Goal: Task Accomplishment & Management: Complete application form

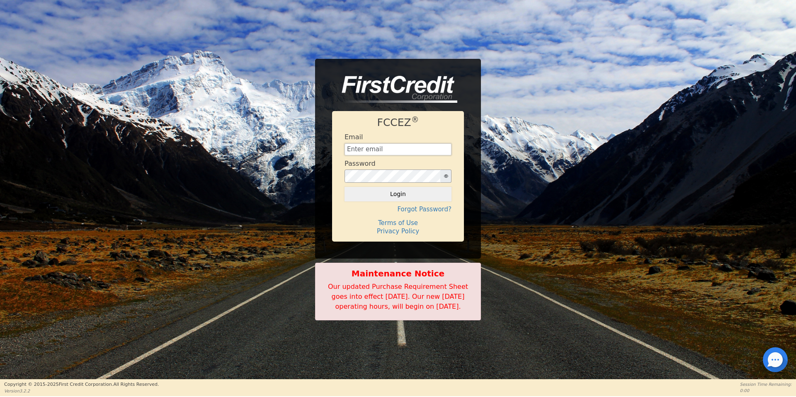
click at [409, 145] on input "text" at bounding box center [397, 149] width 107 height 12
type input "[EMAIL_ADDRESS][DOMAIN_NAME]"
click at [344, 187] on button "Login" at bounding box center [397, 194] width 107 height 14
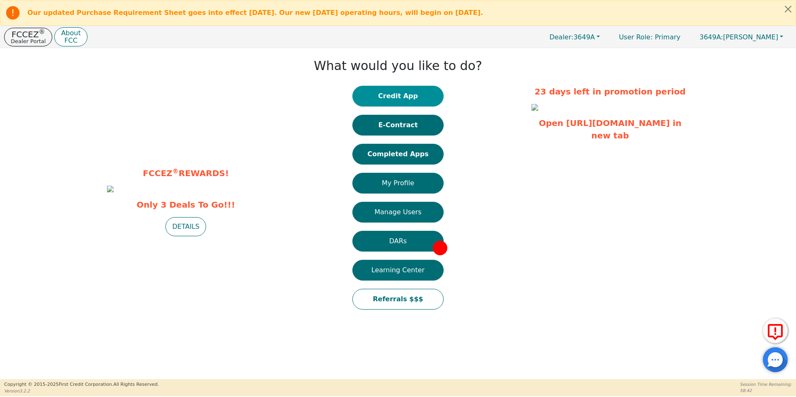
click at [406, 94] on button "Credit App" at bounding box center [397, 96] width 91 height 21
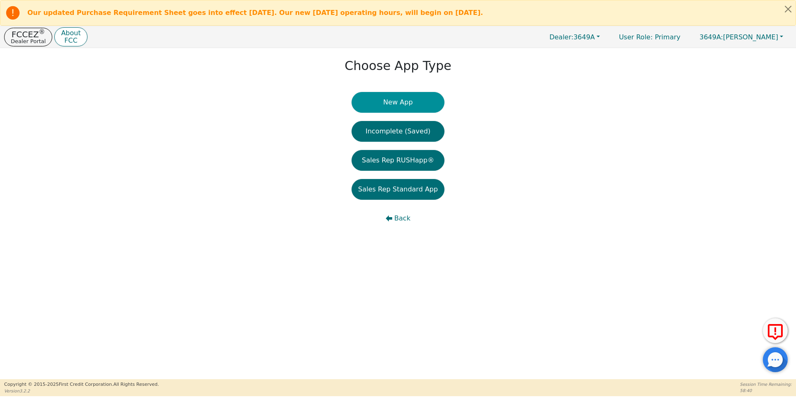
click at [413, 101] on button "New App" at bounding box center [397, 102] width 93 height 21
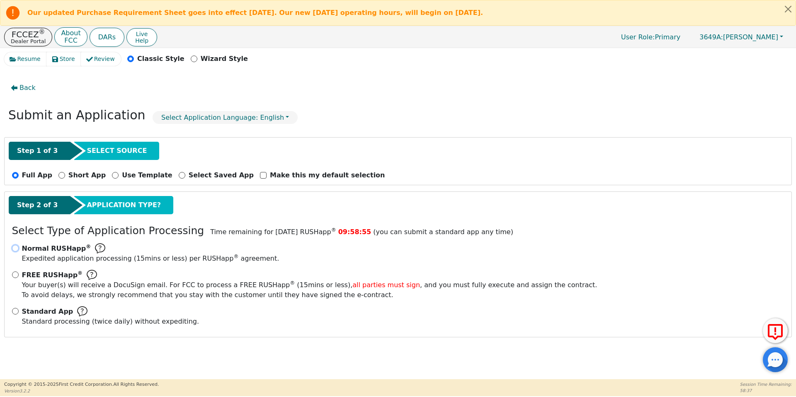
click at [16, 249] on input "Normal RUSHapp ® Expedited application processing ( 15 mins or less) per RUSHap…" at bounding box center [15, 248] width 7 height 7
radio input "true"
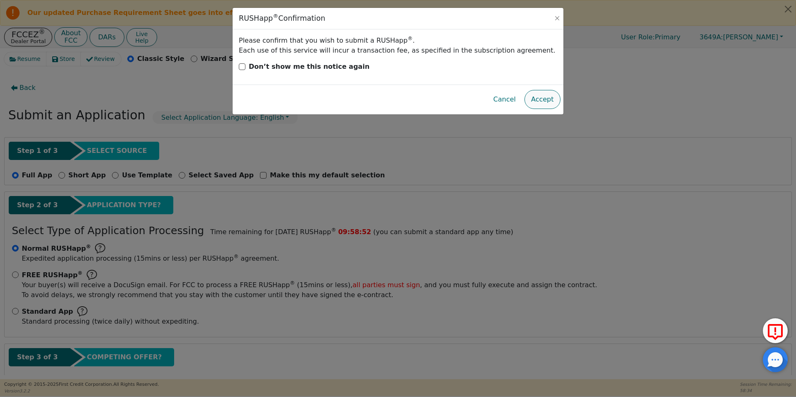
click at [547, 101] on button "Accept" at bounding box center [542, 99] width 36 height 19
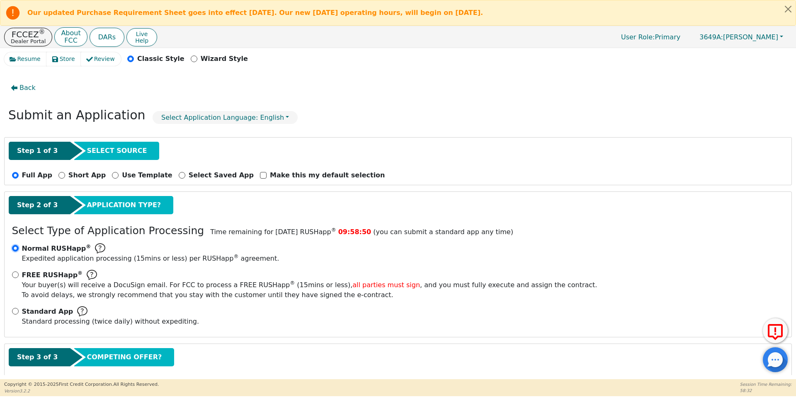
scroll to position [44, 0]
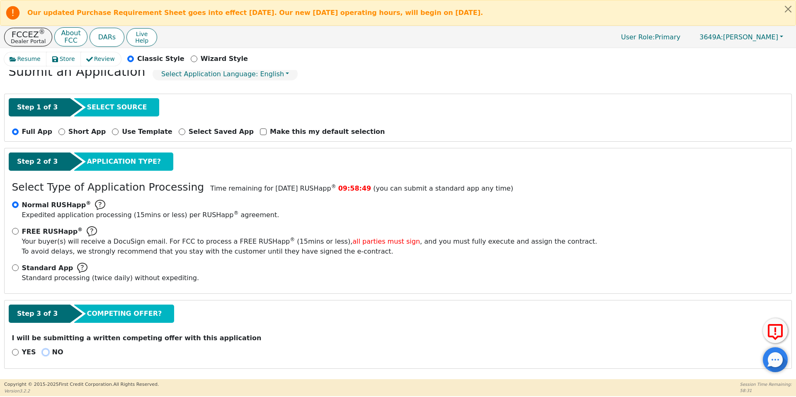
click at [44, 353] on input "NO" at bounding box center [45, 352] width 7 height 7
radio input "true"
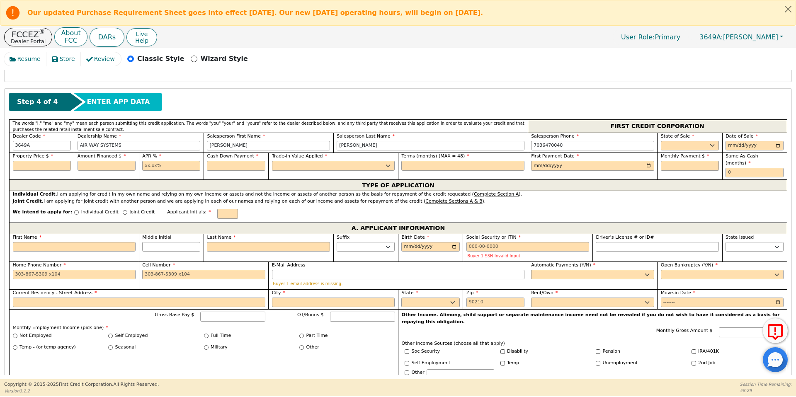
scroll to position [334, 0]
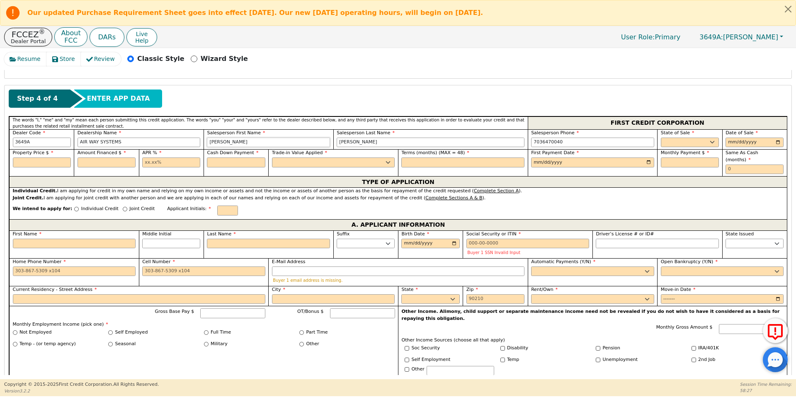
drag, startPoint x: 229, startPoint y: 142, endPoint x: 182, endPoint y: 145, distance: 46.9
click at [182, 145] on div "Dealer Code 3649A Dealership Name AIR WAY SYSTEMS Salesperson First Name [PERSO…" at bounding box center [397, 139] width 777 height 20
type input "[PERSON_NAME]"
type input "PENN"
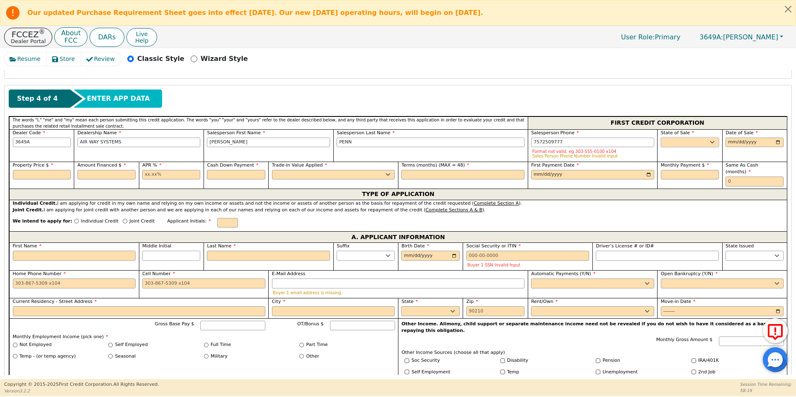
type input "[PHONE_NUMBER]"
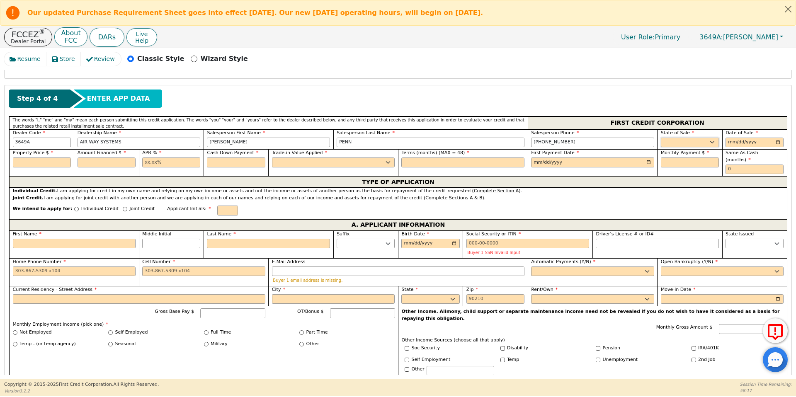
select select "VA"
type input "[DATE]"
click at [33, 163] on input "text" at bounding box center [42, 162] width 58 height 10
type input "4179.58"
click at [95, 162] on input "text" at bounding box center [106, 162] width 58 height 10
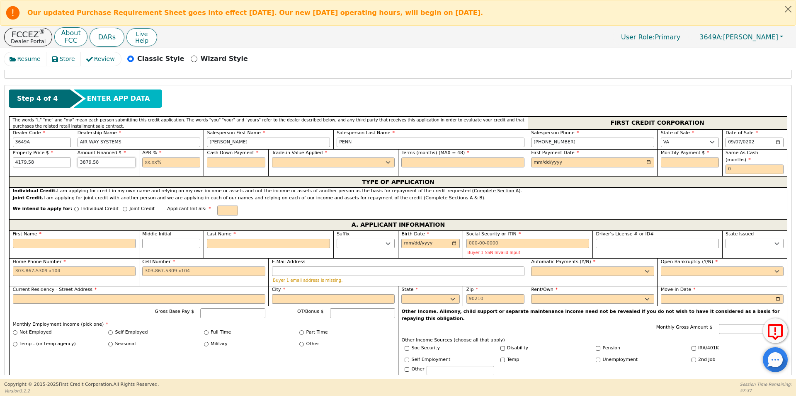
type input "3879.58"
click at [165, 162] on input "text" at bounding box center [171, 162] width 58 height 10
type input "23.99"
type input "300.00"
select select "n"
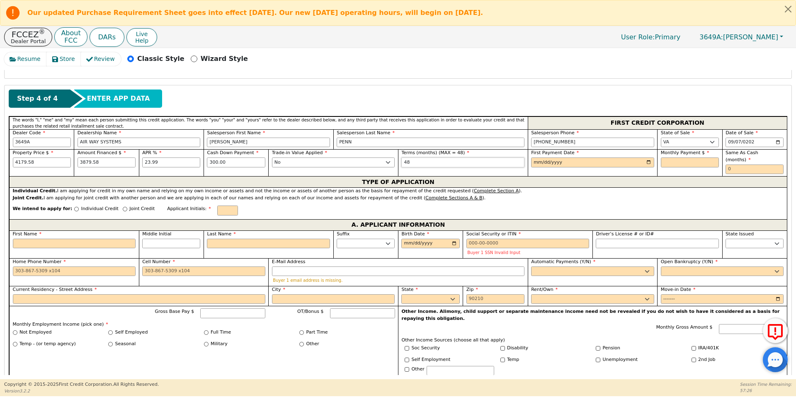
type input "48"
click at [539, 160] on input "date" at bounding box center [592, 162] width 123 height 10
click at [646, 163] on input "date" at bounding box center [592, 162] width 123 height 10
type input "[DATE]"
click at [679, 162] on input "text" at bounding box center [690, 162] width 58 height 10
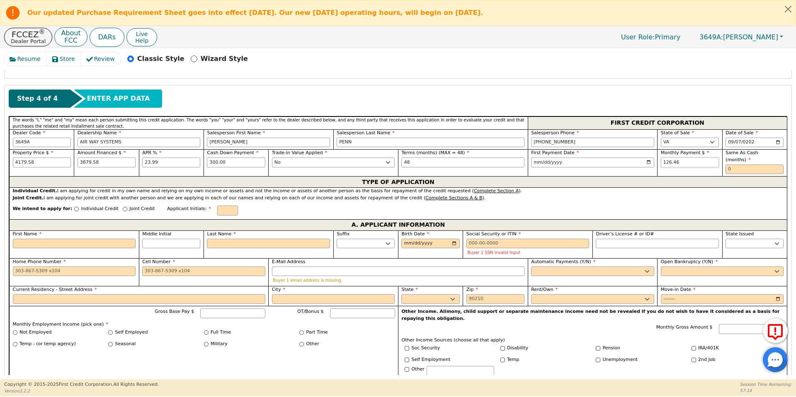
type input "126.46"
drag, startPoint x: 728, startPoint y: 161, endPoint x: 742, endPoint y: 160, distance: 13.7
click at [742, 165] on input "text" at bounding box center [754, 170] width 58 height 10
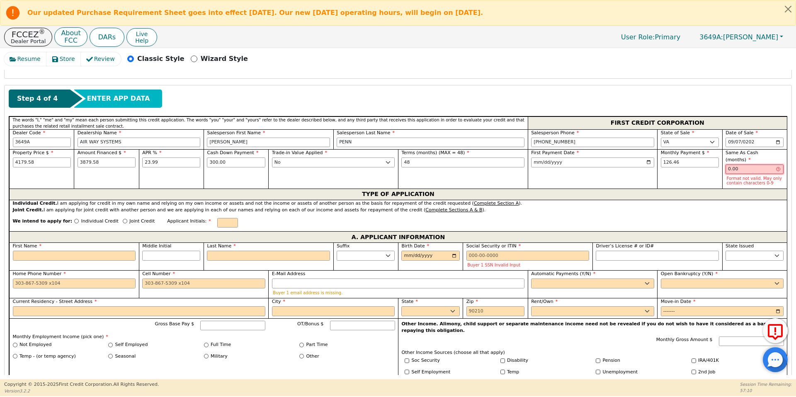
type input "0.00"
click at [74, 219] on input "Individual Credit" at bounding box center [76, 221] width 5 height 5
radio input "true"
click at [217, 218] on input "text" at bounding box center [227, 223] width 21 height 10
type input "J"
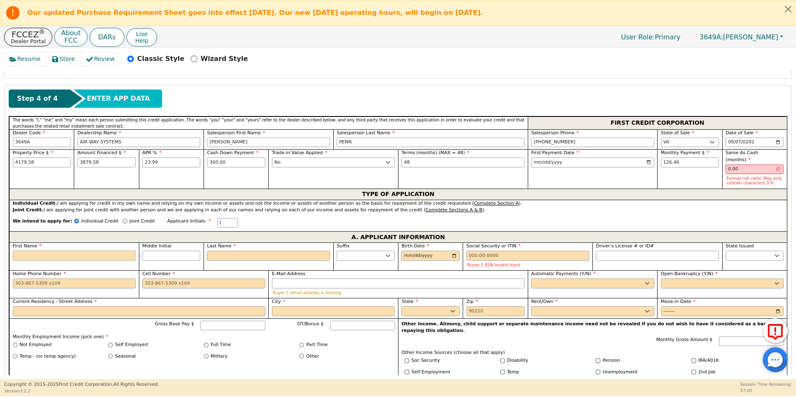
type input "J"
type input "[PERSON_NAME]"
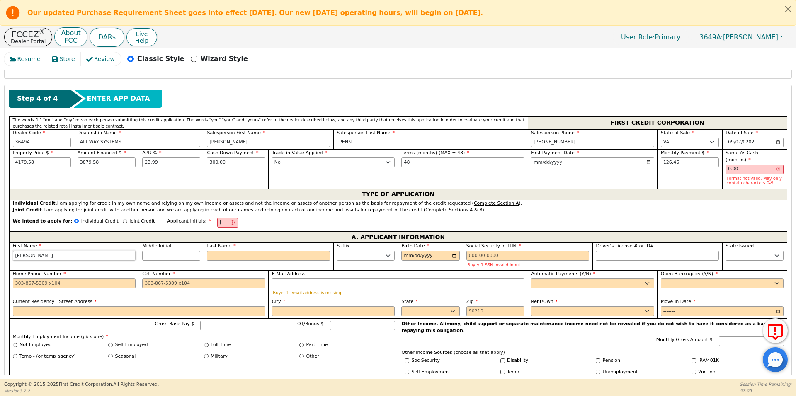
type input "[PERSON_NAME]"
type input "JASW"
type input "JASWM"
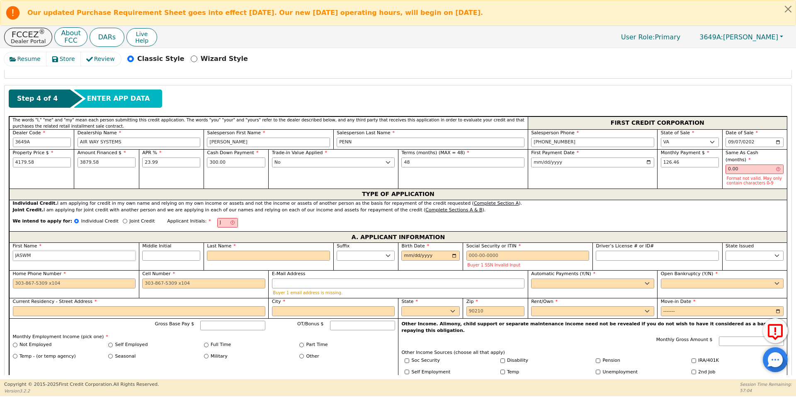
type input "JASWMI"
type input "JASWMIN"
type input "JASWMI"
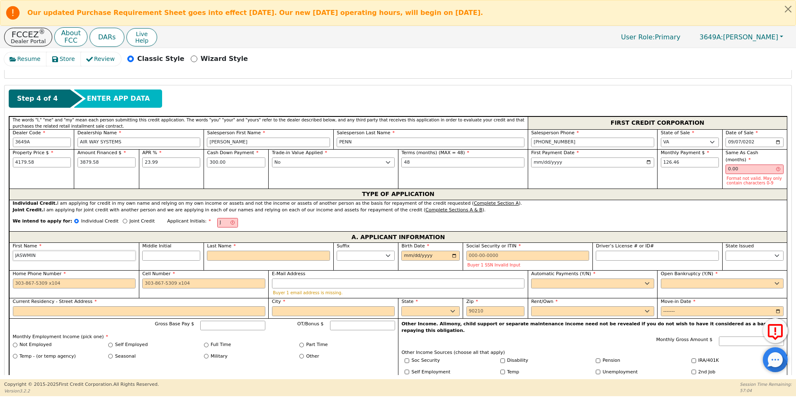
type input "JASWMI"
type input "JASWM"
type input "JASW"
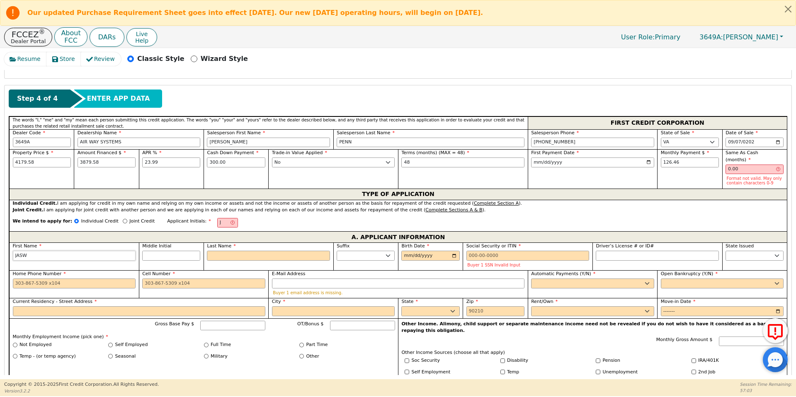
type input "[PERSON_NAME]"
type input "JASM"
type input "JASMI"
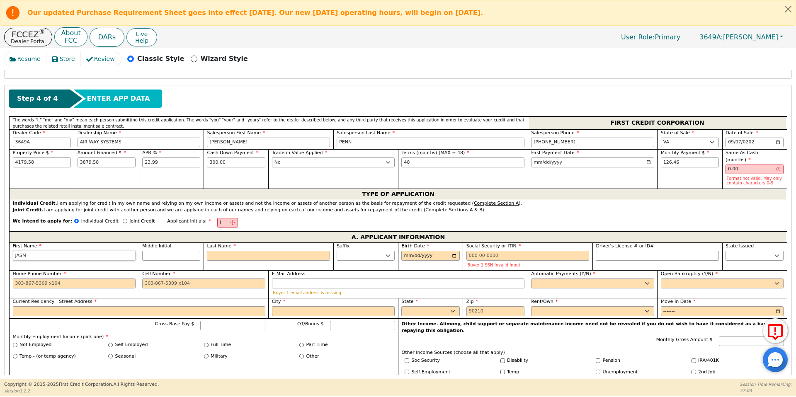
type input "JASMI"
type input "JASMIN"
type input "JASMINE"
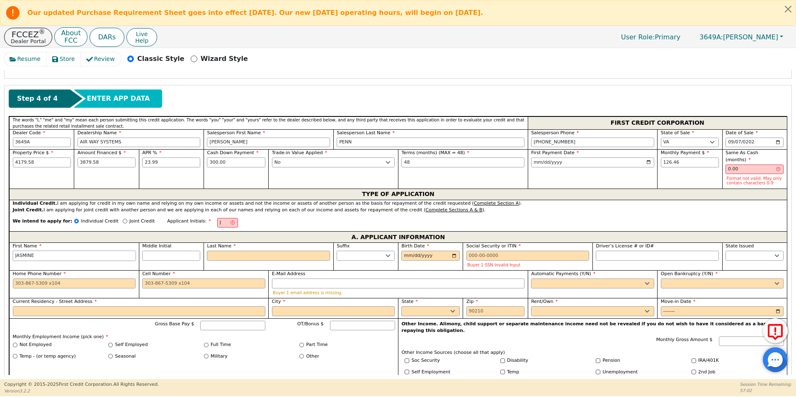
type input "JASMINE"
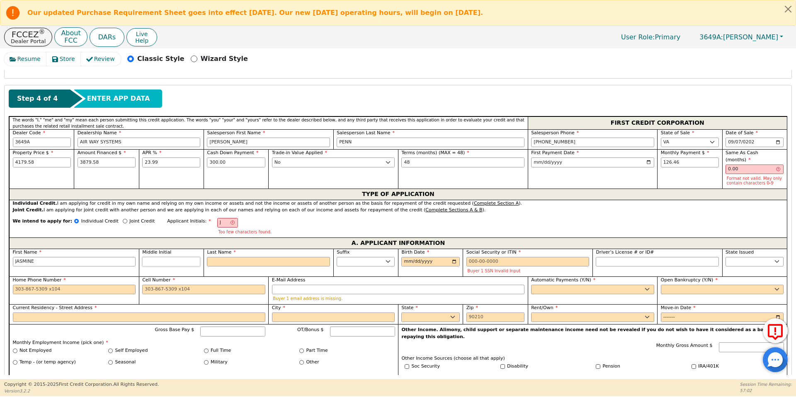
type input "JQ"
type input "Q"
type input "JASMINE Q"
type input "QW"
type input "JASMINE QW"
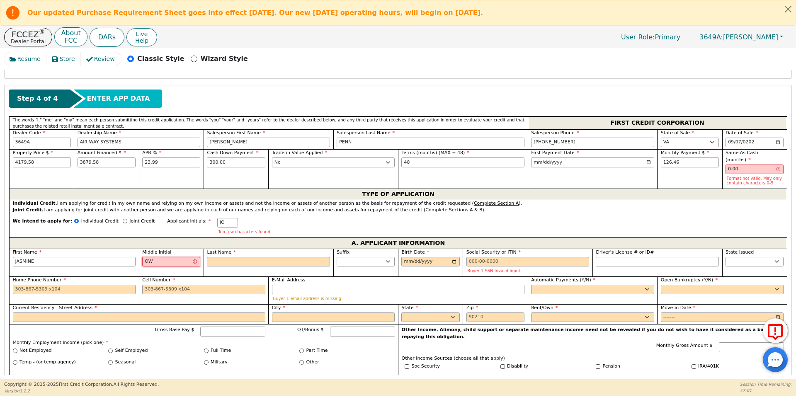
type input "Q"
type input "JASMINE Q"
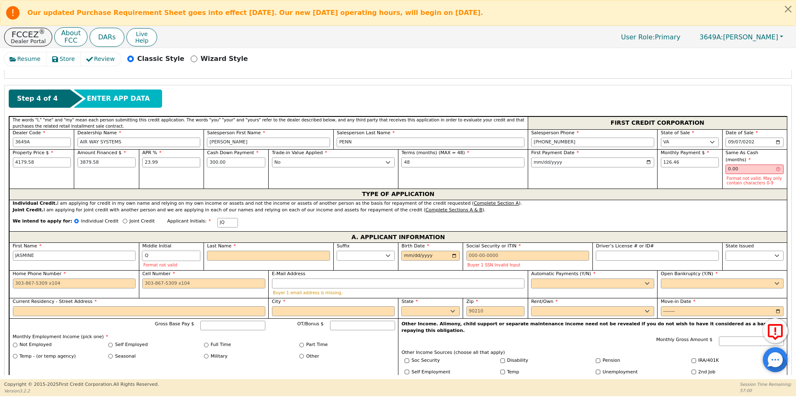
type input "J"
type input "JASMINE"
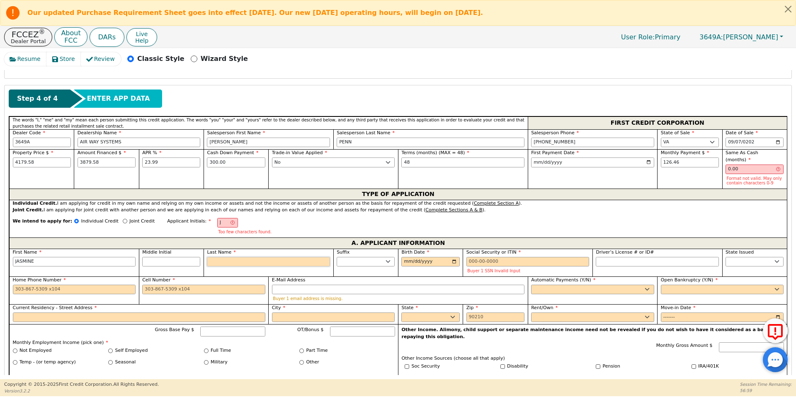
type input "JW"
type input "W"
type input "[PERSON_NAME]"
type input "WI"
type input "[PERSON_NAME]"
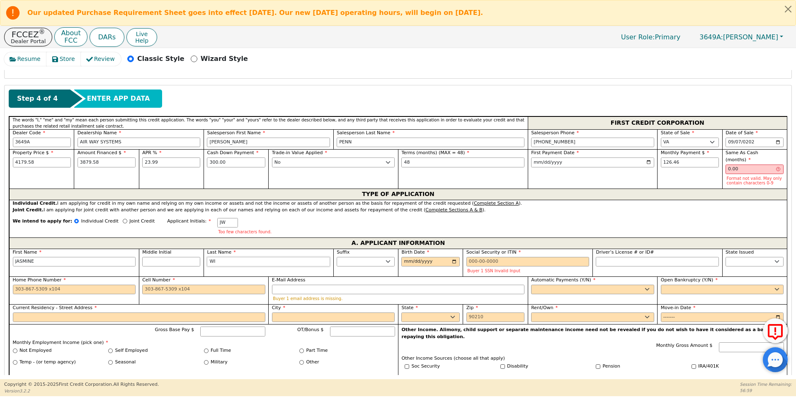
type input "[PERSON_NAME]"
type input "WILL"
type input "JASMINE WILL"
type input "[PERSON_NAME]"
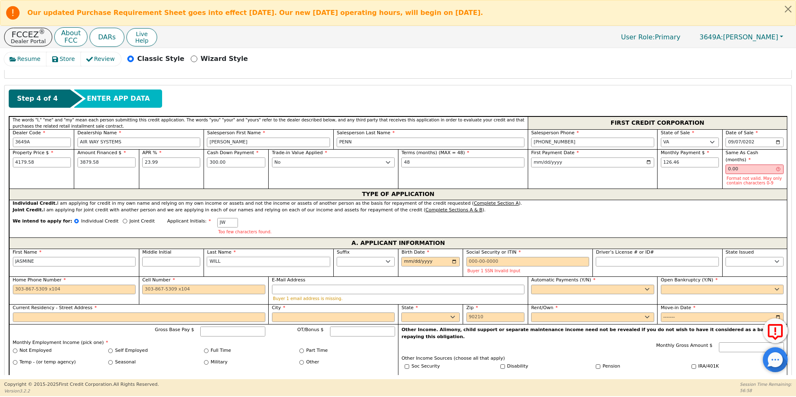
type input "[PERSON_NAME]"
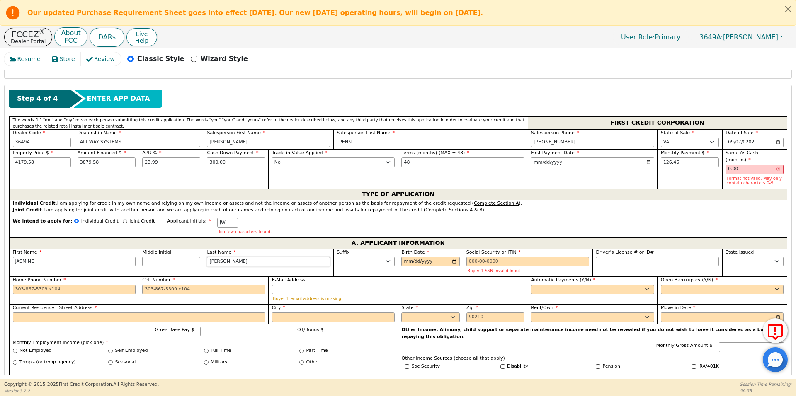
type input "[PERSON_NAME]"
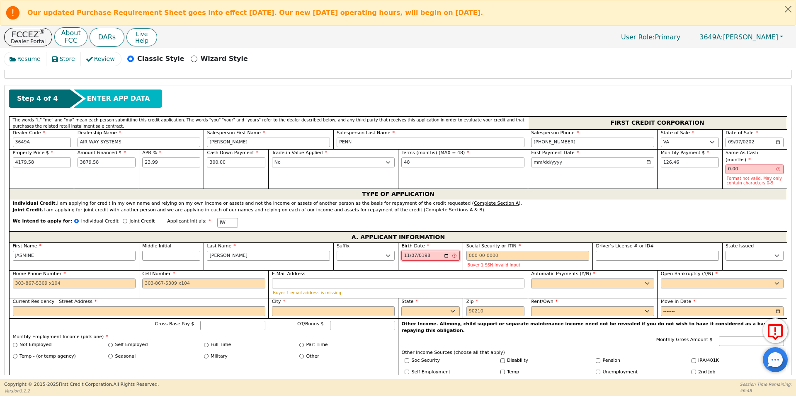
type input "[DATE]"
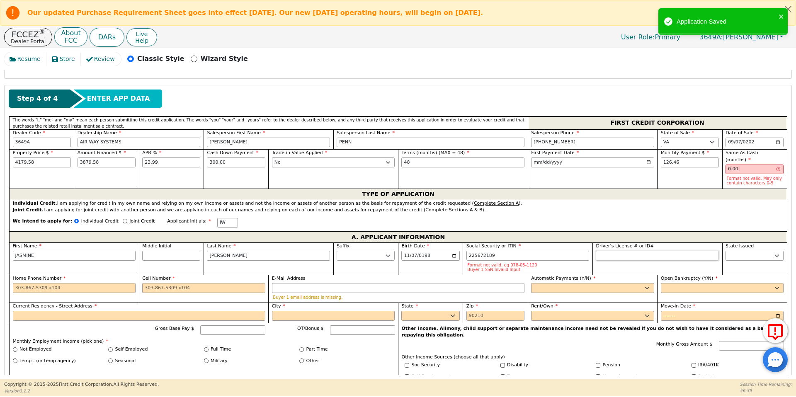
type input "***-**-2189"
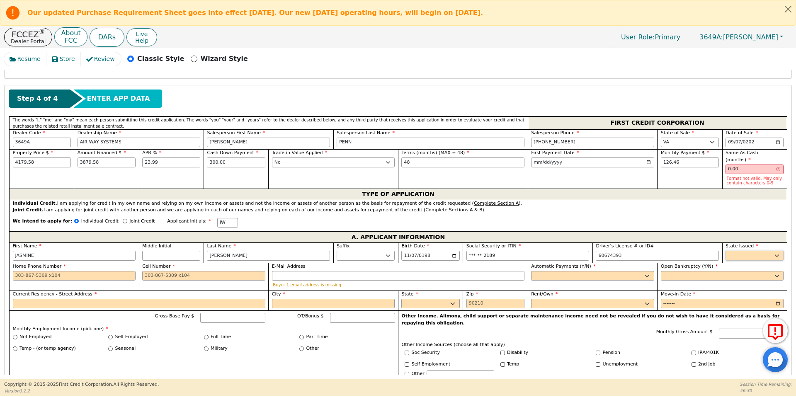
type input "********"
select select "VA"
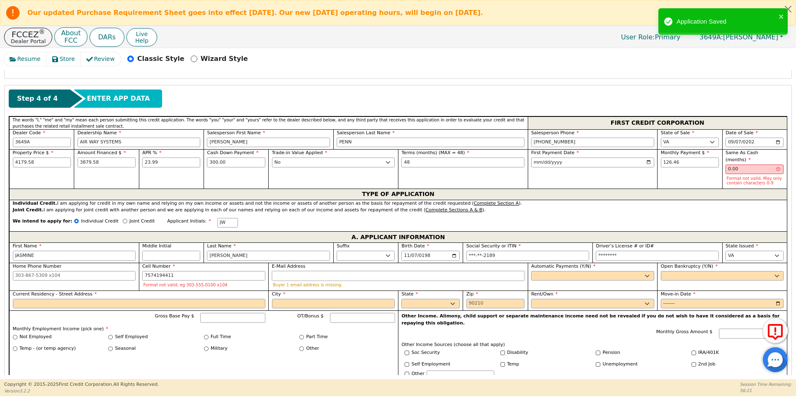
type input "[PHONE_NUMBER]"
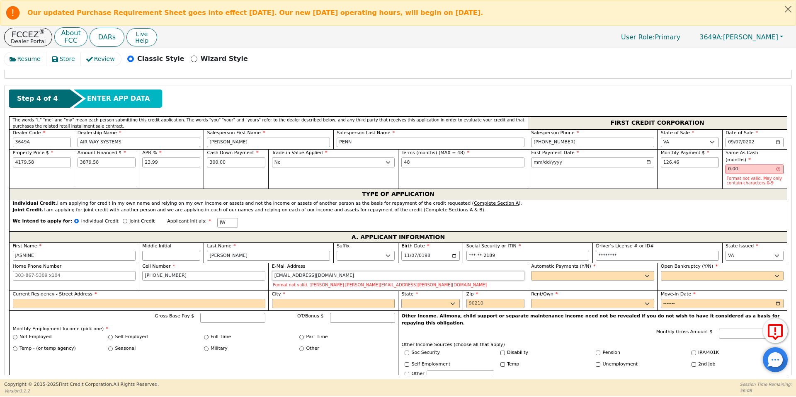
type input "[EMAIL_ADDRESS][DOMAIN_NAME]"
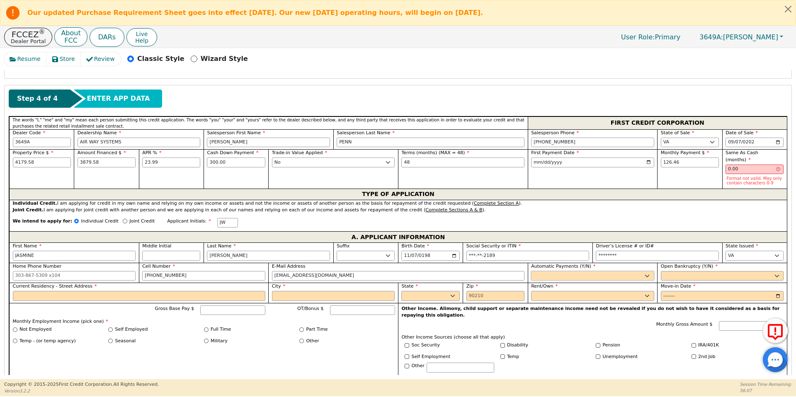
select select "y"
type input "[PERSON_NAME]"
select select "n"
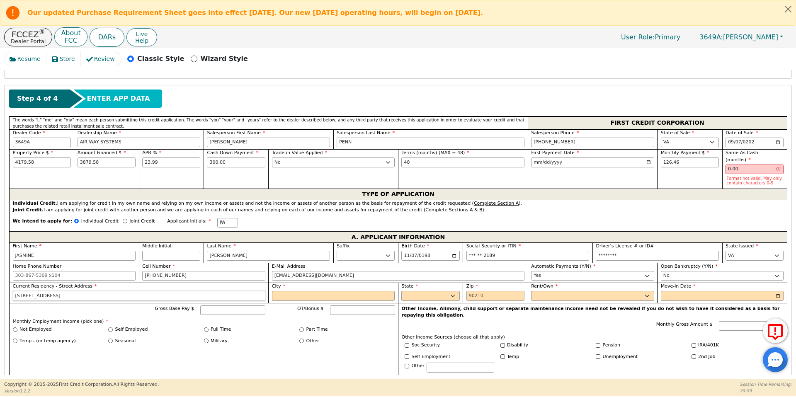
type input "[STREET_ADDRESS]"
type input "Hampton"
select select "VA"
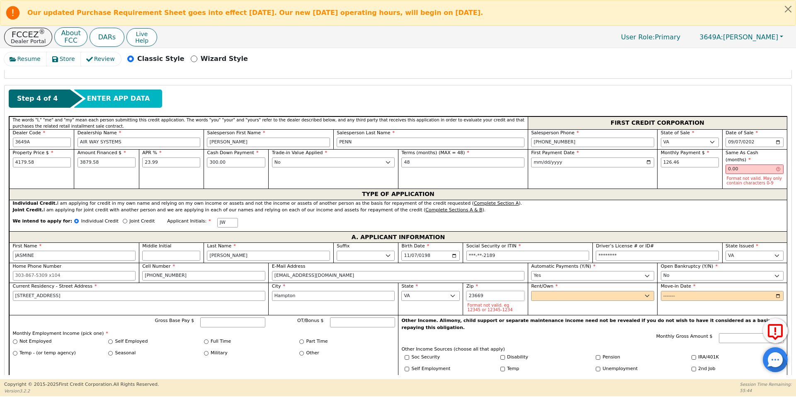
type input "23669"
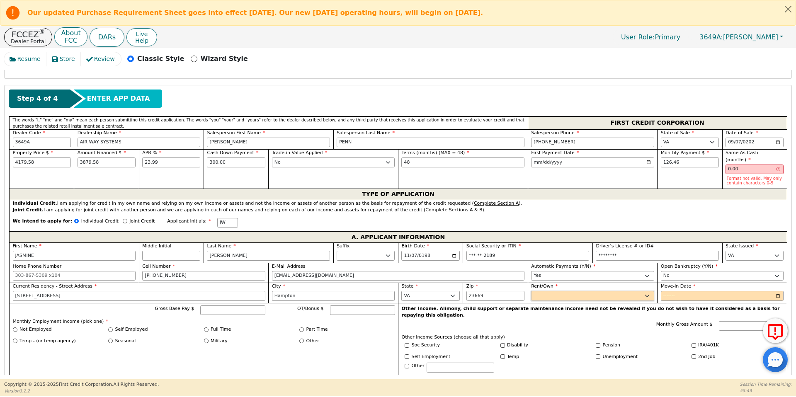
select select "Rent"
type input "2021-09"
type input "4500.00"
click at [207, 327] on input "Full Time" at bounding box center [206, 329] width 5 height 5
radio input "true"
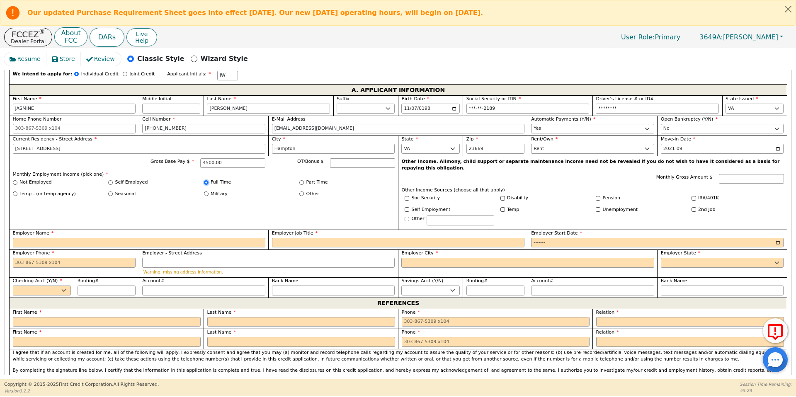
scroll to position [499, 0]
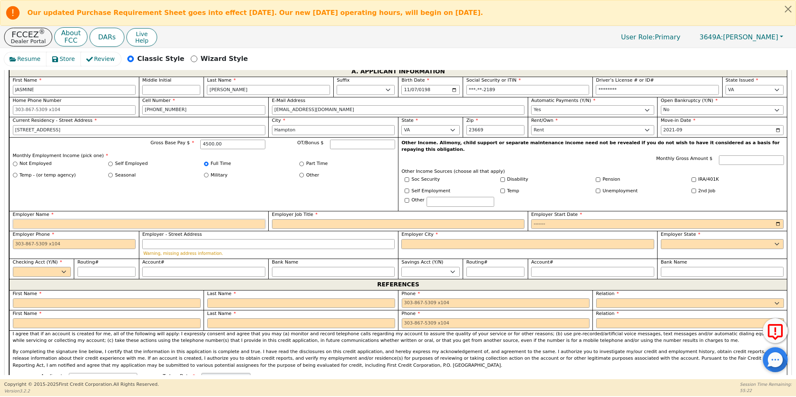
click at [190, 219] on input "Employer Name" at bounding box center [139, 224] width 252 height 10
type input "Homesite Group Incorporated"
click at [160, 239] on input "Employer - Street Address" at bounding box center [268, 244] width 252 height 10
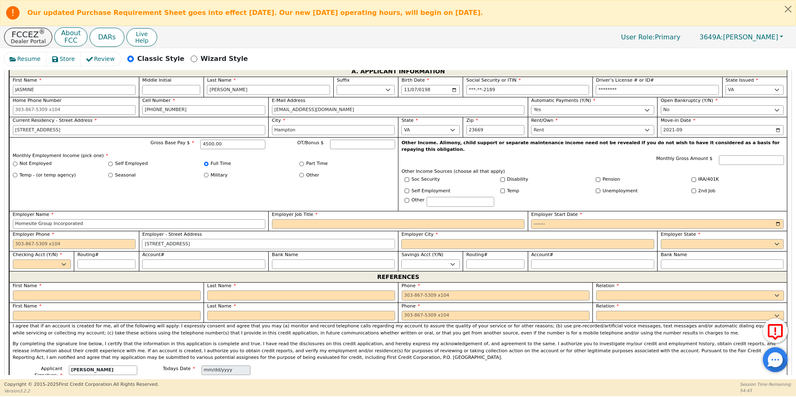
type input "[STREET_ADDRESS]"
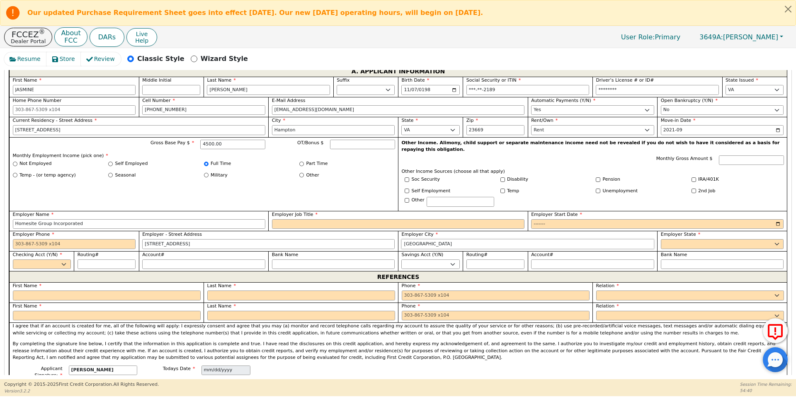
type input "[GEOGRAPHIC_DATA]"
select select "MA"
click at [317, 219] on input "Employer Job Title" at bounding box center [398, 224] width 252 height 10
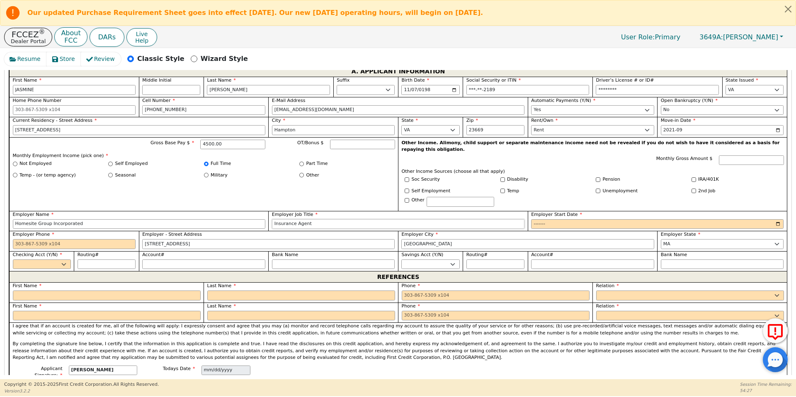
type input "Insurance Agent"
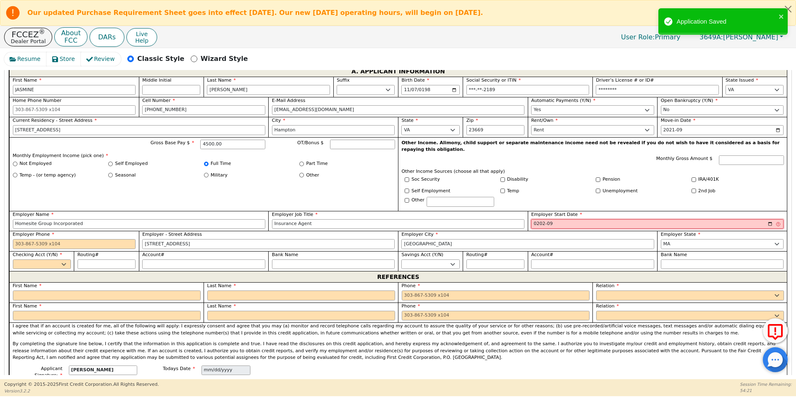
type input "2020-09"
select select "y"
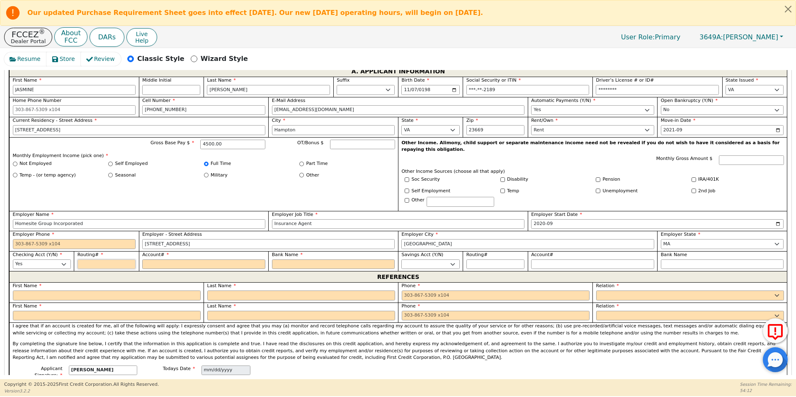
type input "2"
type input "*"
type input "25"
type input "**"
type input "251"
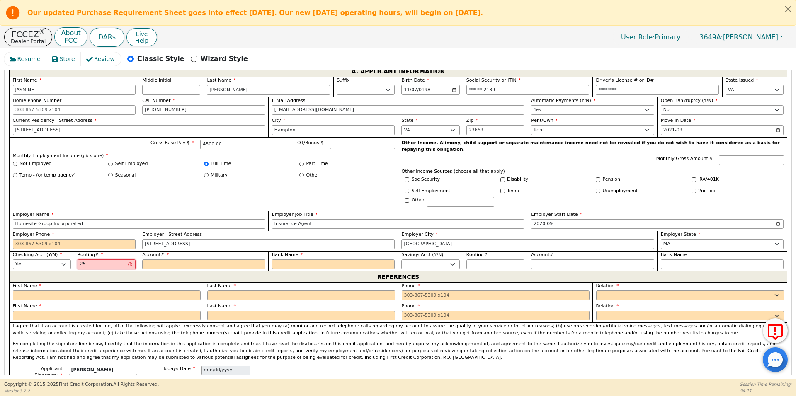
type input "***"
type input "2514"
type input "****"
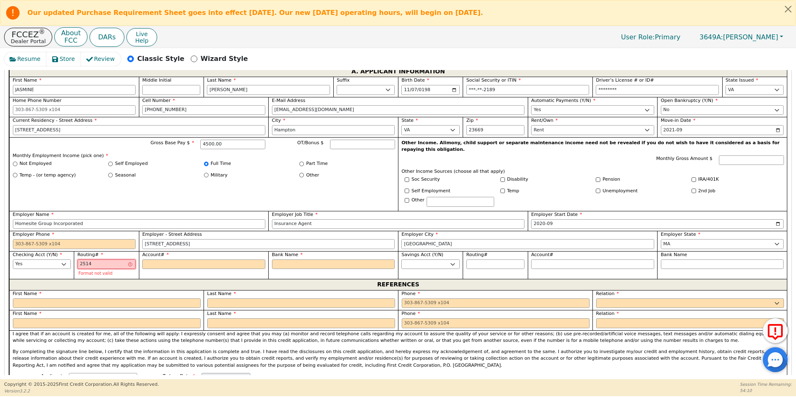
type input "25148"
type input "*****"
type input "251480"
type input "******"
type input "2514807"
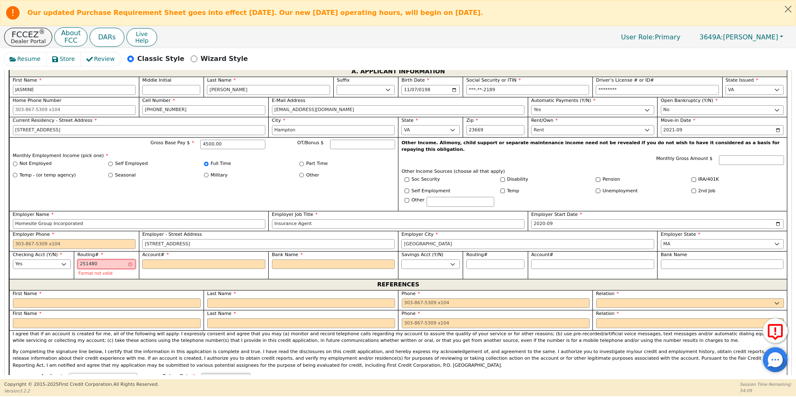
type input "*******"
type input "25148073"
type input "********"
type input "251480738"
type input "*********"
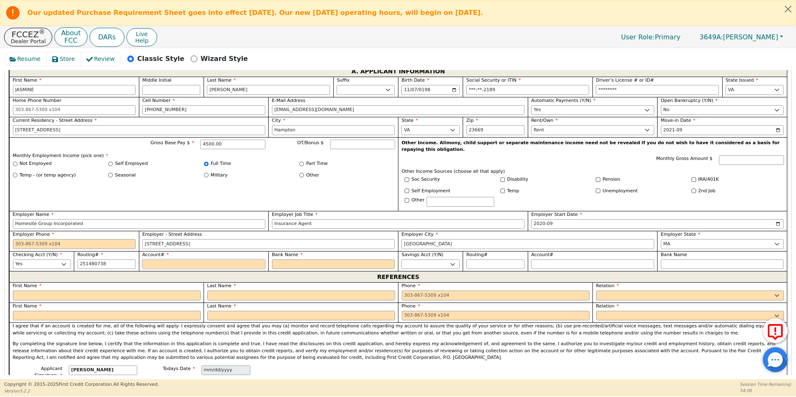
type input "*********"
type input "1"
type input "*"
type input "14"
type input "**"
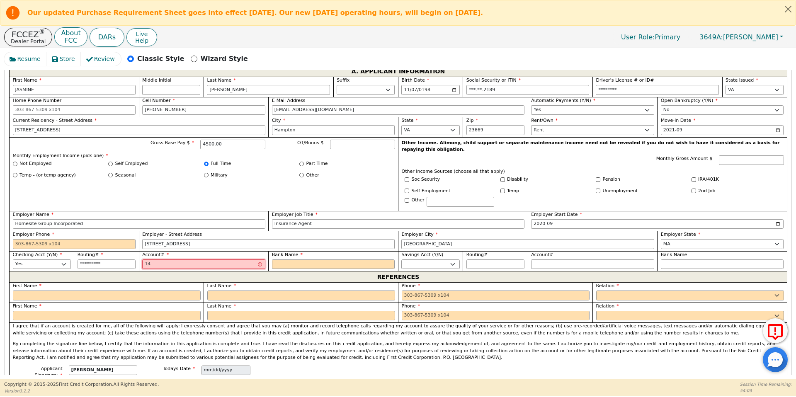
type input "140"
type input "***"
type input "1400"
type input "****"
type input "14000"
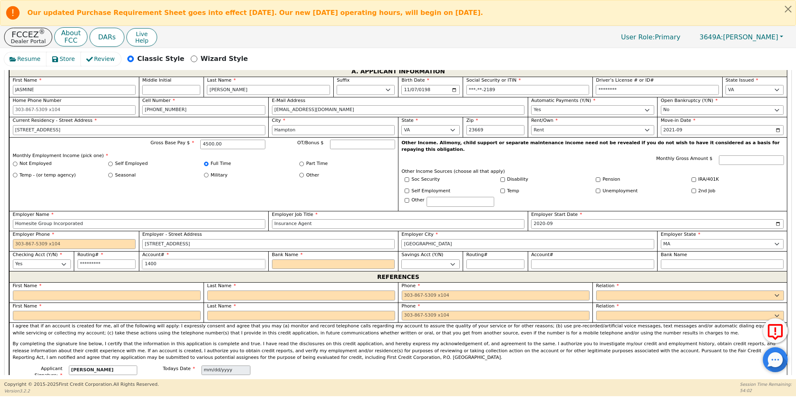
type input "*****"
type input "140005"
type input "******"
type input "1400052"
type input "*******"
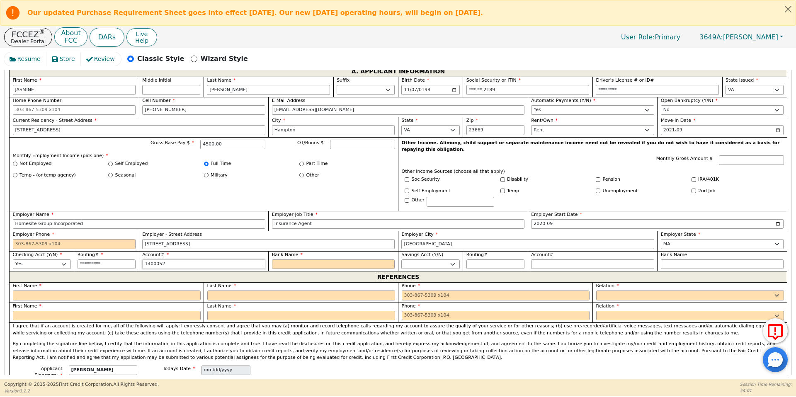
type input "14000524"
type input "********"
type input "140005248"
type input "*********"
type input "1400052485"
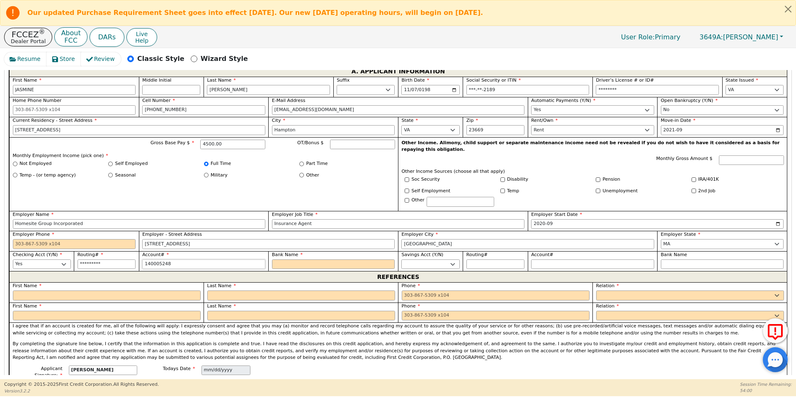
type input "**********"
type input "14000524853"
type input "**********"
type input "140005248533"
type input "**********"
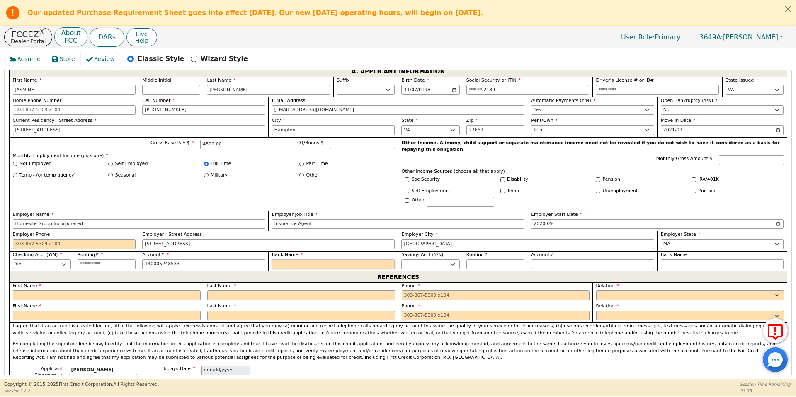
type input "**********"
type input "L"
type input "La"
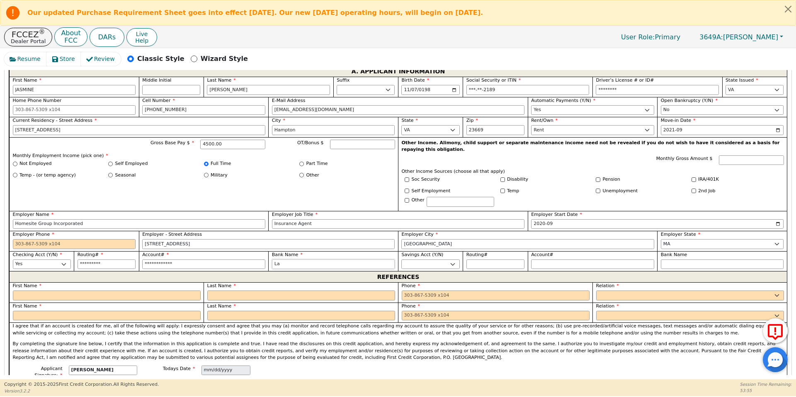
type input "Lan"
type input "Lang"
type input "Langl"
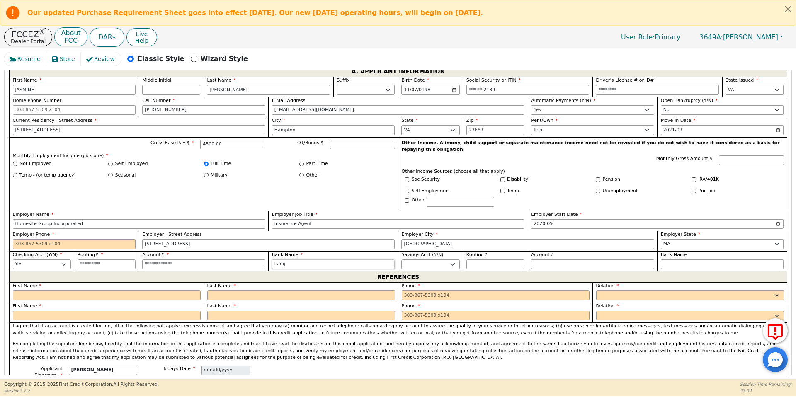
type input "Langl"
type input "Langle"
type input "[PERSON_NAME]"
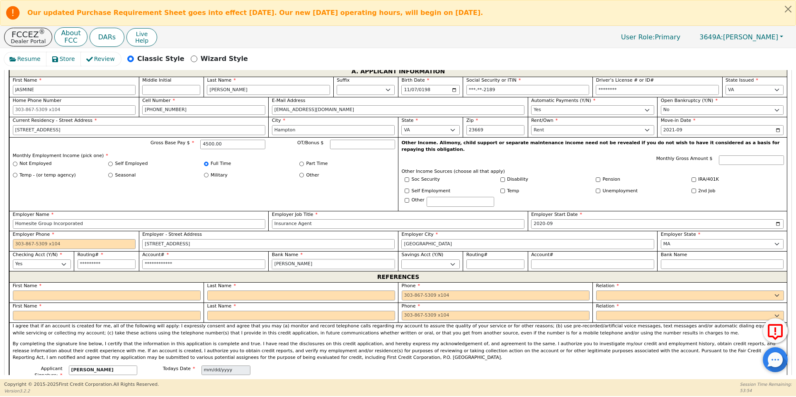
type input "[PERSON_NAME]"
type input "[PERSON_NAME] C"
type input "[PERSON_NAME]"
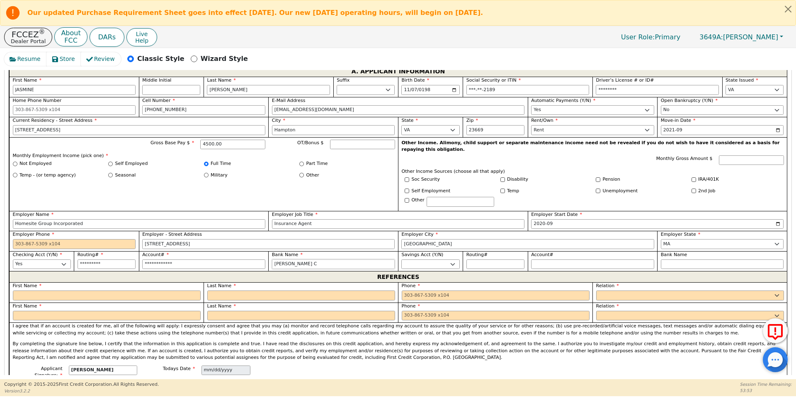
type input "[PERSON_NAME]"
type input "[PERSON_NAME] Cre"
type input "[PERSON_NAME] Cred"
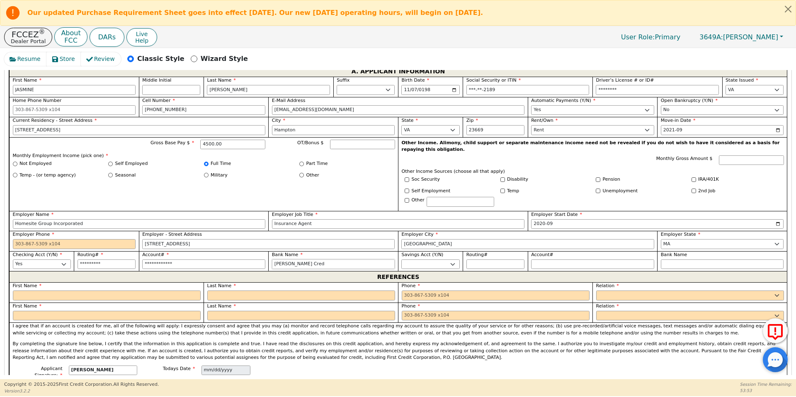
type input "[PERSON_NAME] Credi"
type input "[PERSON_NAME] Credit"
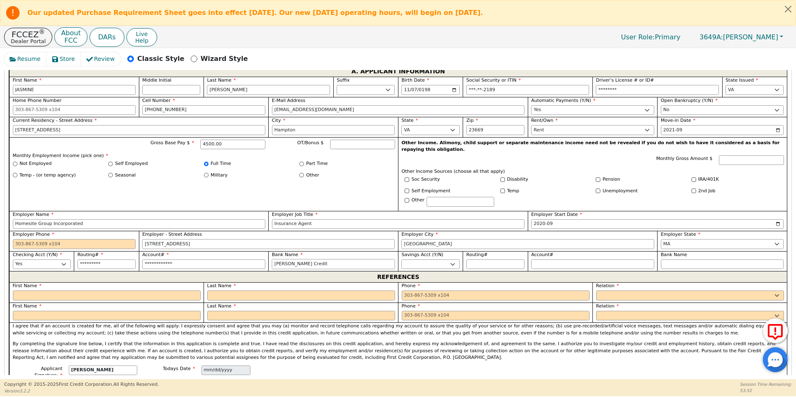
type input "[PERSON_NAME] Credit"
type input "[PERSON_NAME] Credit U"
type input "[PERSON_NAME] Credit Un"
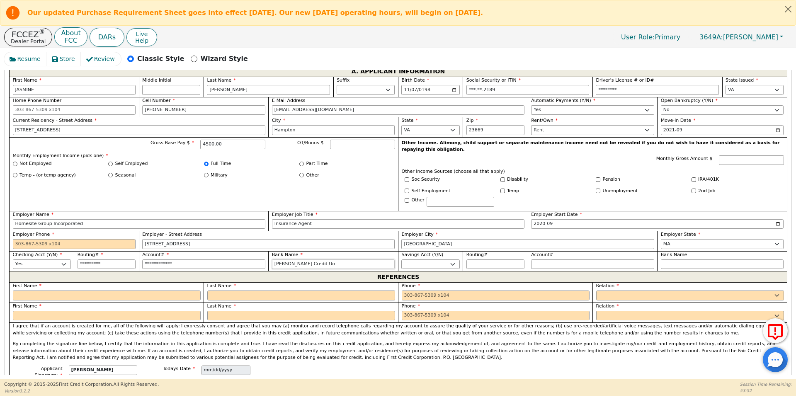
type input "[PERSON_NAME] Credit Uni"
type input "[PERSON_NAME] Credit Unio"
type input "[PERSON_NAME] Credit Union"
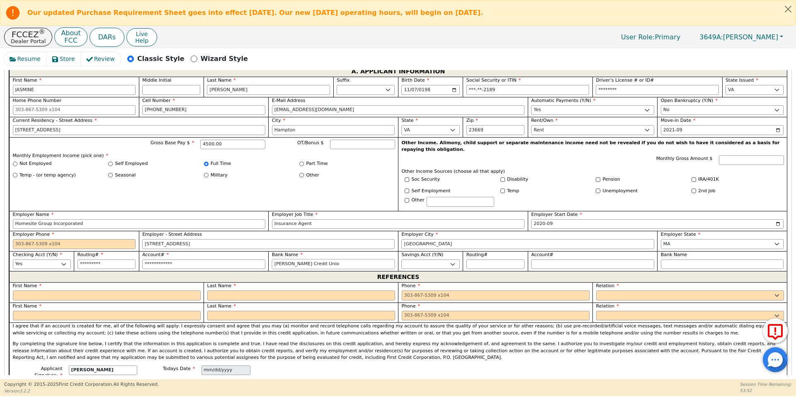
type input "[PERSON_NAME] Credit Union"
select select "n"
type input "C"
type input "Devonta"
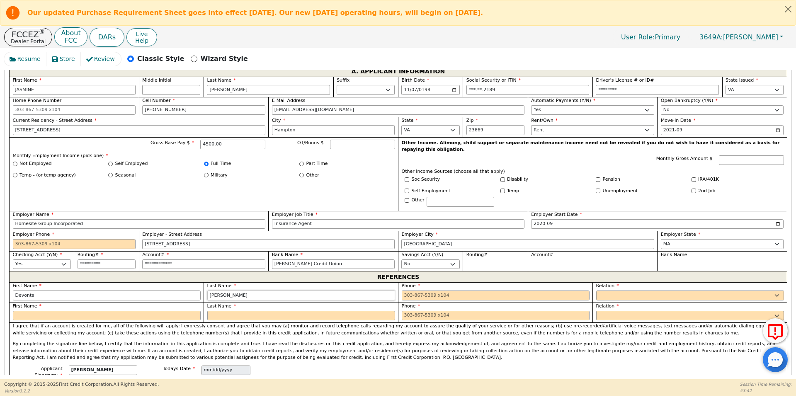
type input "[PERSON_NAME]"
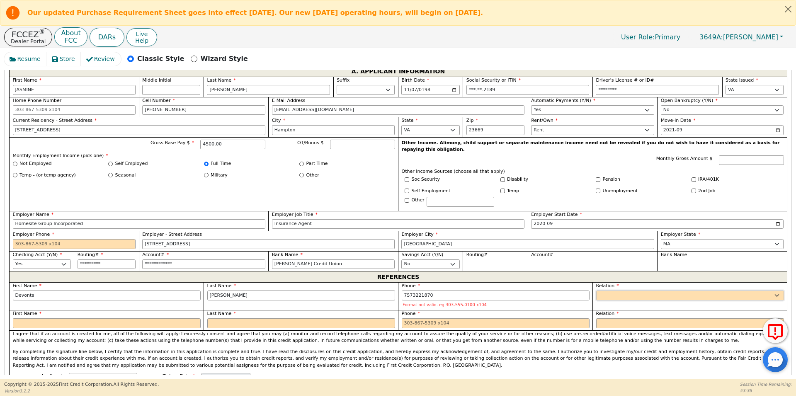
type input "[PHONE_NUMBER]"
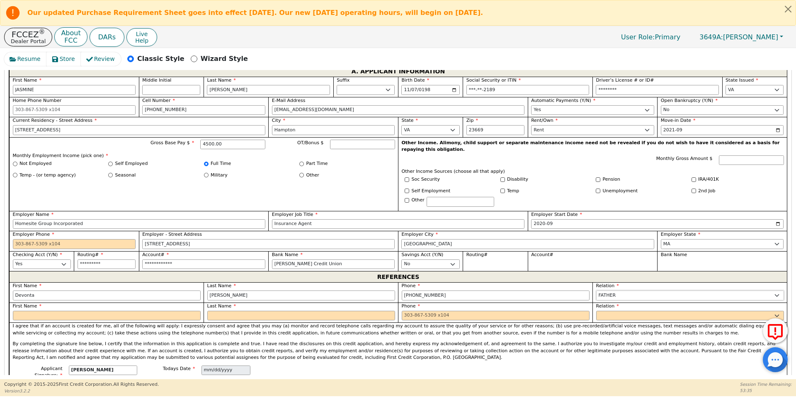
select select "FRIEND"
type input "[PERSON_NAME]"
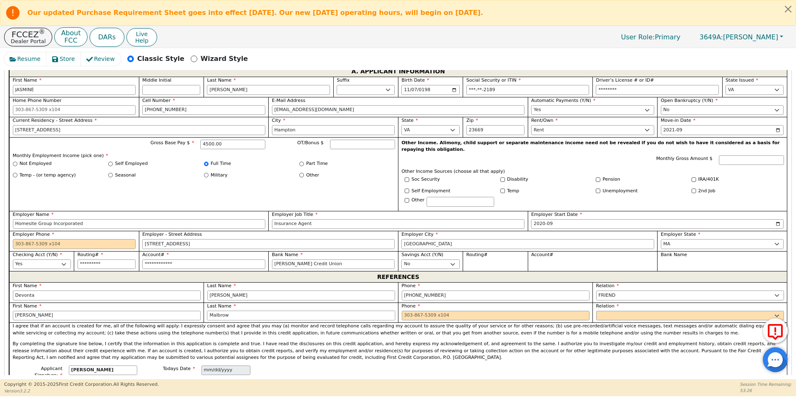
type input "Malbrow"
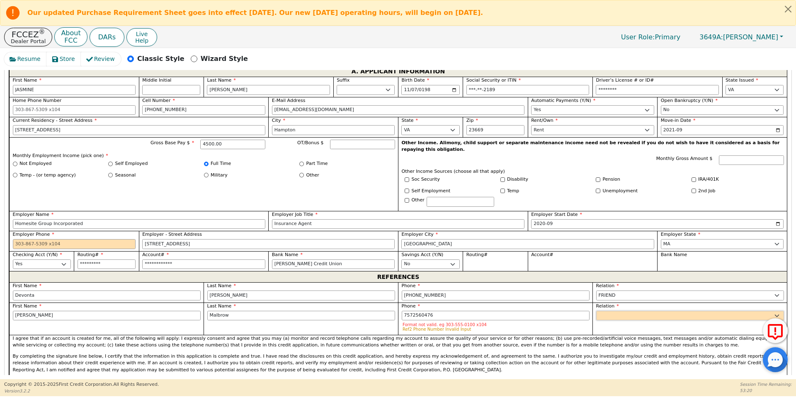
type input "[PHONE_NUMBER]"
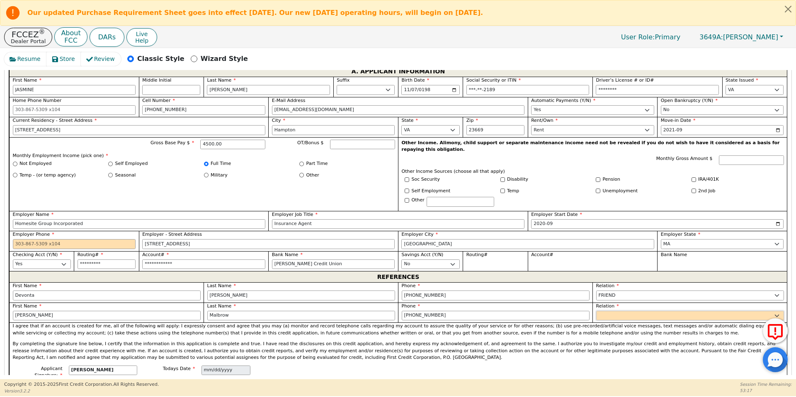
select select "SISTER"
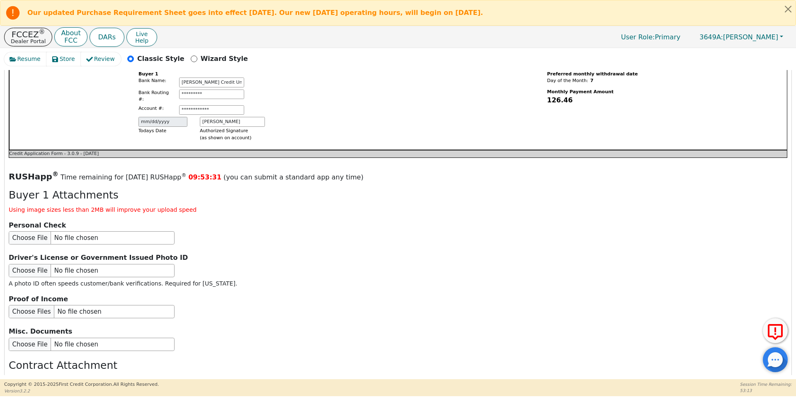
scroll to position [872, 0]
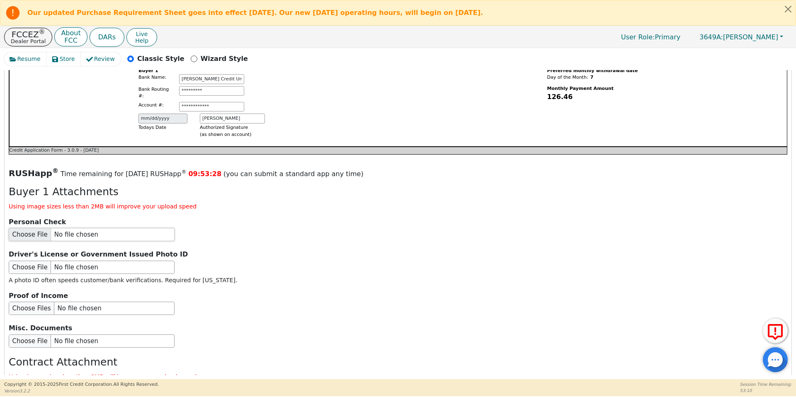
click at [27, 228] on input "file" at bounding box center [92, 234] width 166 height 13
click at [31, 228] on input "file" at bounding box center [92, 234] width 166 height 13
type input "C:\fakepath\IMG_4024.PNG"
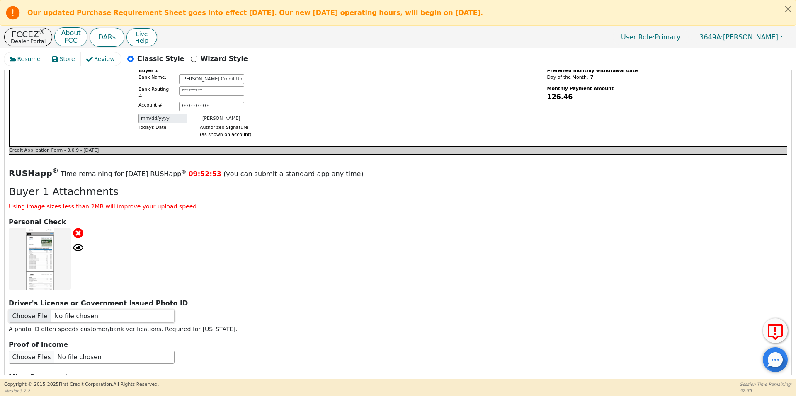
click at [31, 310] on input "file" at bounding box center [92, 316] width 166 height 13
type input "C:\fakepath\77888646427__D24161D6-4BA9-43D2-A67D-31F8CE29A14F.jpg"
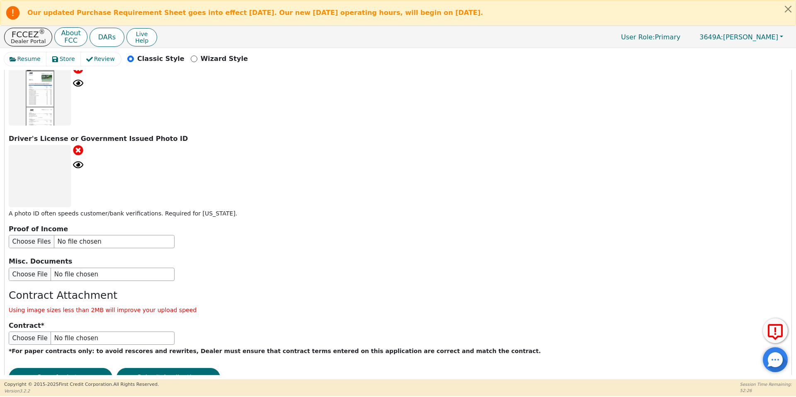
scroll to position [1038, 0]
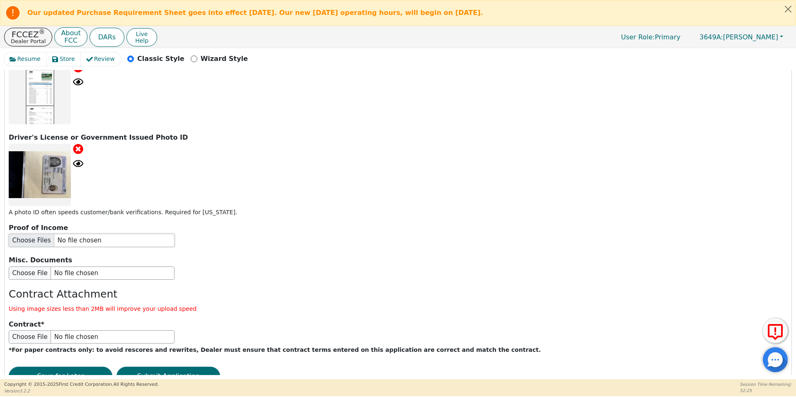
click at [30, 234] on input "file" at bounding box center [92, 240] width 166 height 13
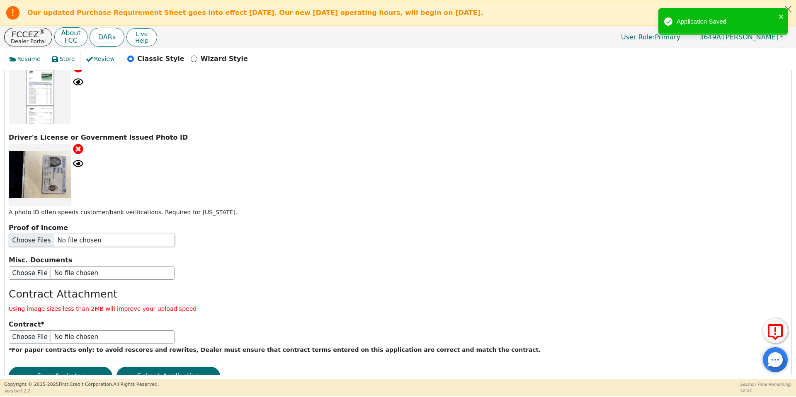
type input "C:\fakepath\IMG_4023.PNG"
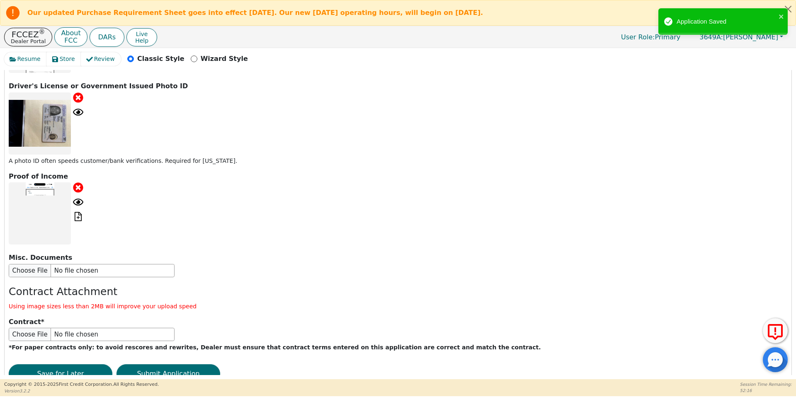
scroll to position [1099, 0]
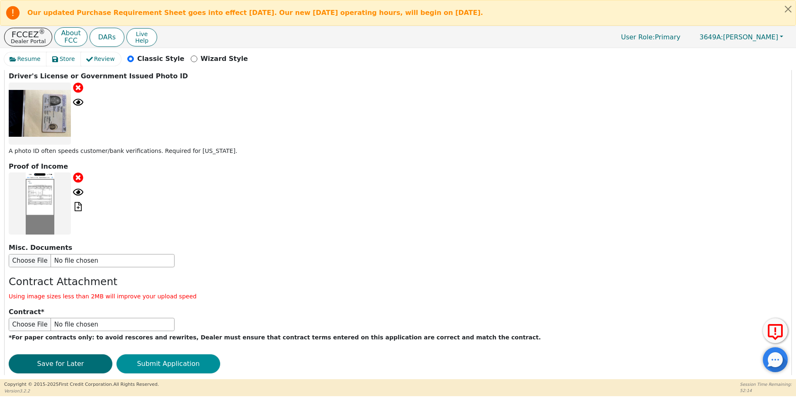
click at [160, 354] on button "Submit Application" at bounding box center [168, 363] width 104 height 19
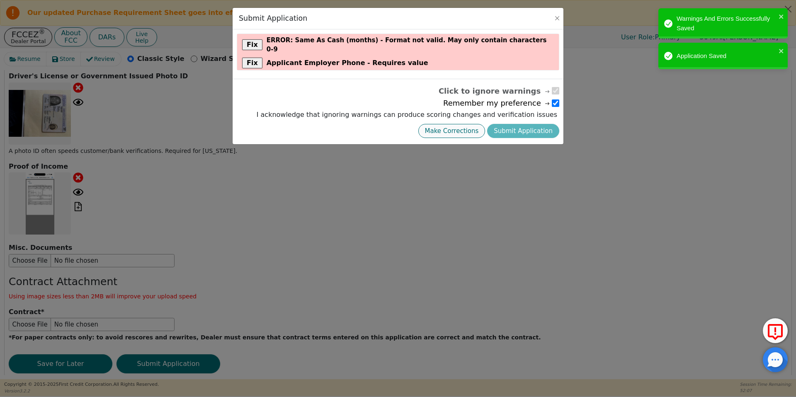
click at [468, 124] on button "Make Corrections" at bounding box center [451, 131] width 67 height 15
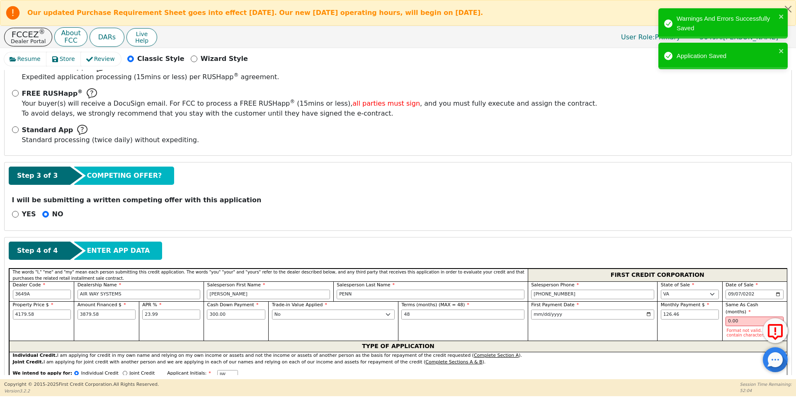
scroll to position [207, 0]
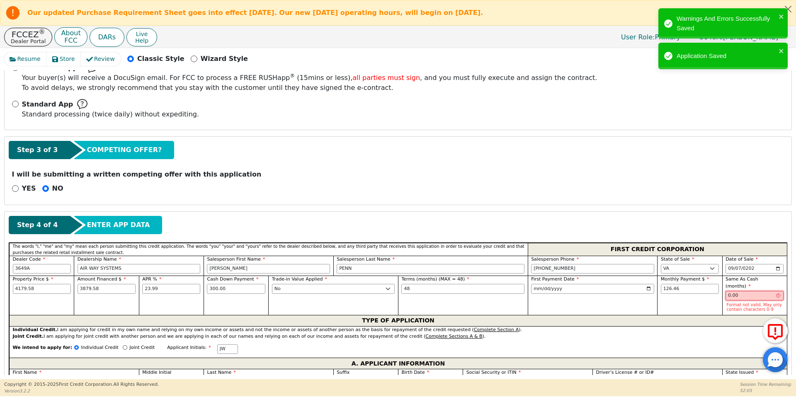
drag, startPoint x: 741, startPoint y: 290, endPoint x: 719, endPoint y: 292, distance: 22.4
click at [722, 292] on div "Same As Cash (months) 0.00 Format not valid. May only contain characters 0-9" at bounding box center [754, 295] width 65 height 39
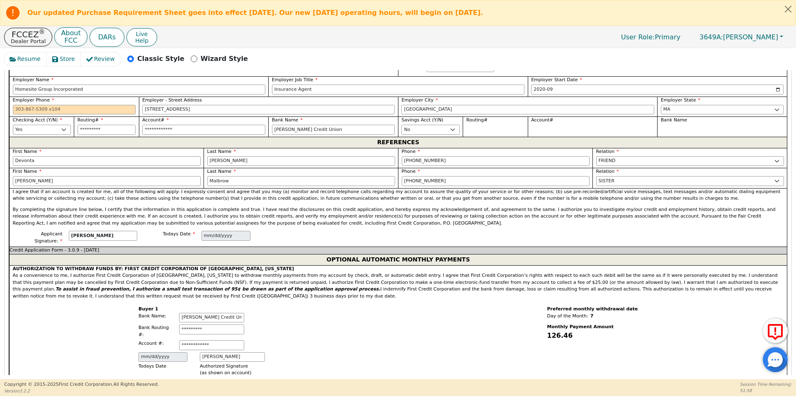
scroll to position [580, 0]
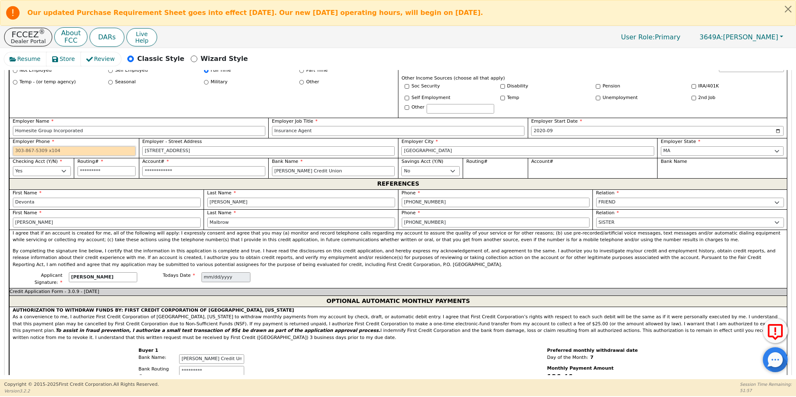
click at [99, 146] on input "Employer Phone" at bounding box center [74, 151] width 123 height 10
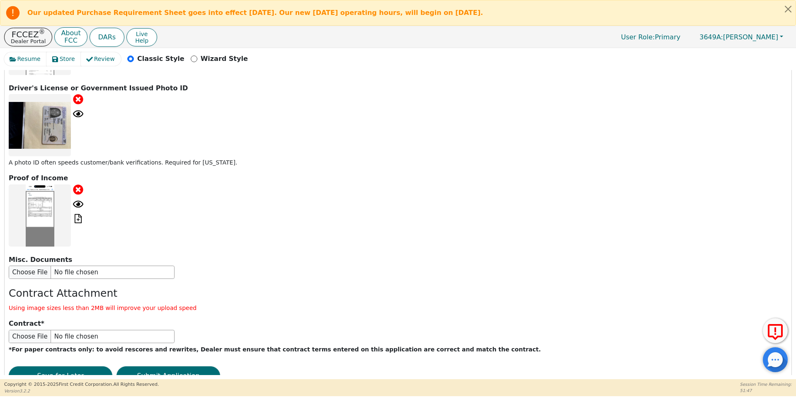
scroll to position [1087, 0]
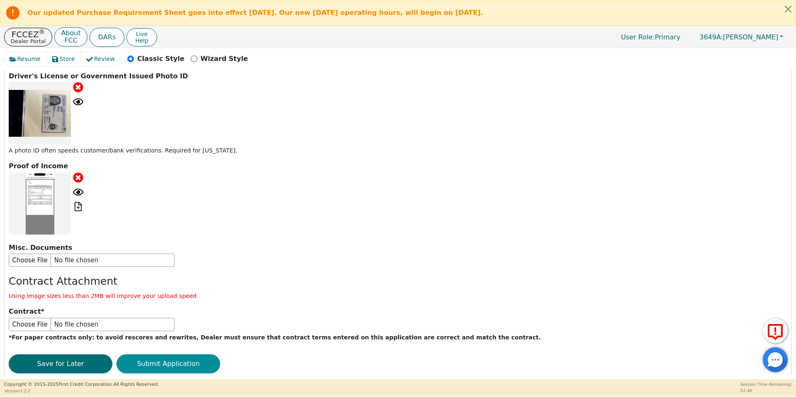
click at [167, 354] on button "Submit Application" at bounding box center [168, 363] width 104 height 19
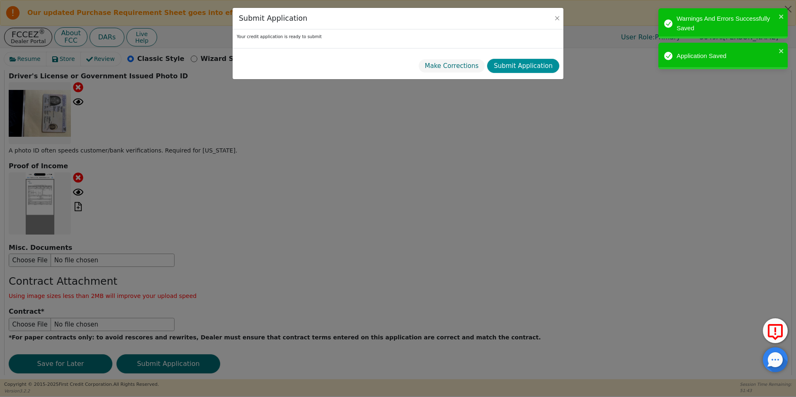
click at [538, 63] on button "Submit Application" at bounding box center [523, 66] width 72 height 15
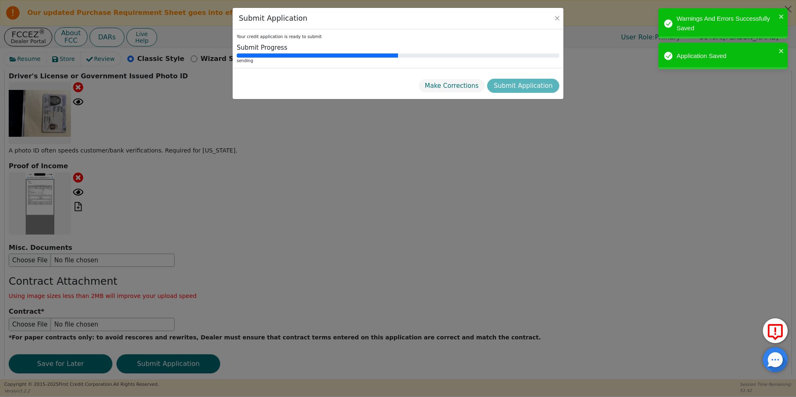
scroll to position [0, 0]
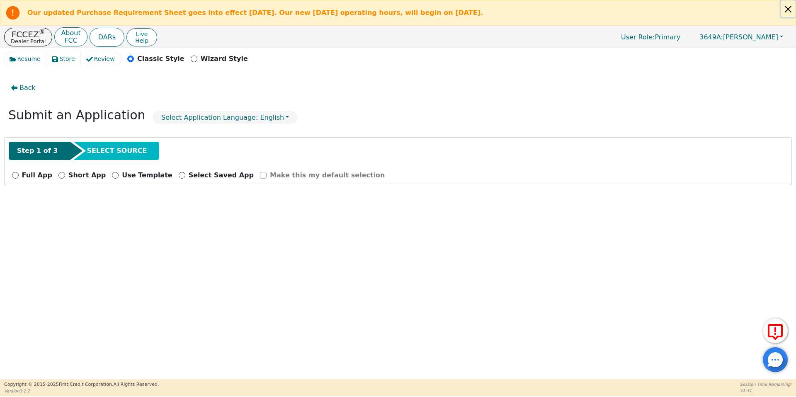
click at [789, 8] on button "Close alert" at bounding box center [787, 8] width 15 height 17
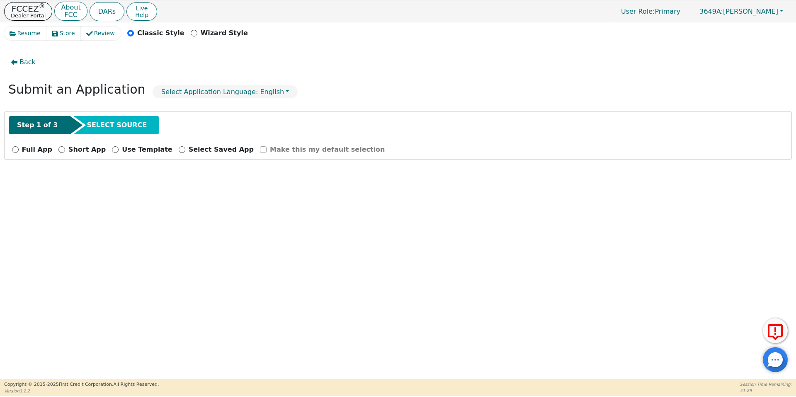
click at [28, 10] on p "FCCEZ ®" at bounding box center [28, 9] width 35 height 8
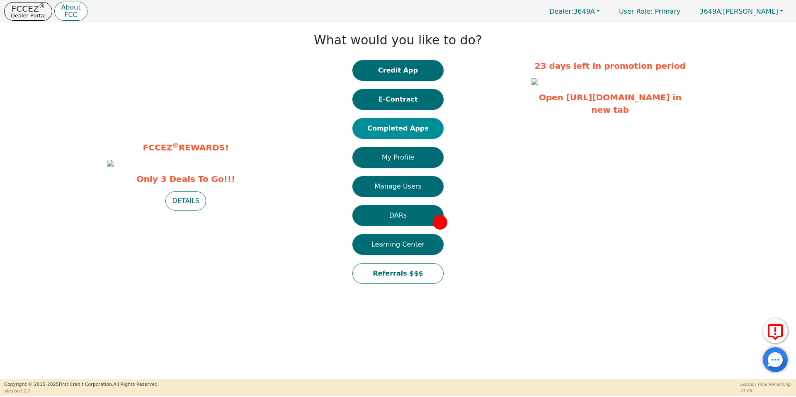
click at [397, 128] on button "Completed Apps" at bounding box center [397, 128] width 91 height 21
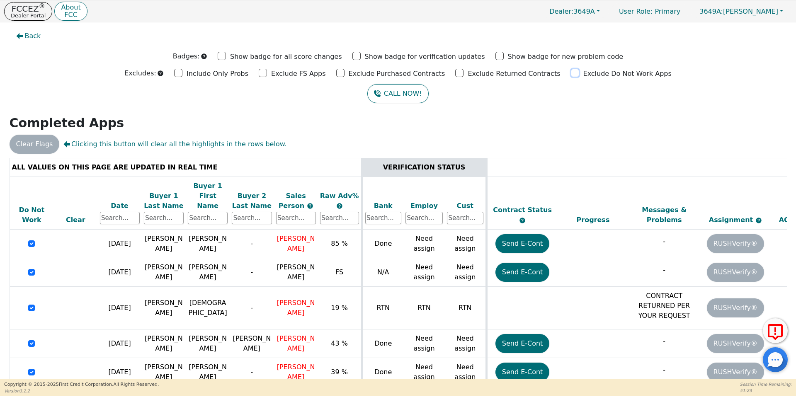
click at [571, 75] on input "Exclude Do Not Work Apps" at bounding box center [575, 73] width 8 height 8
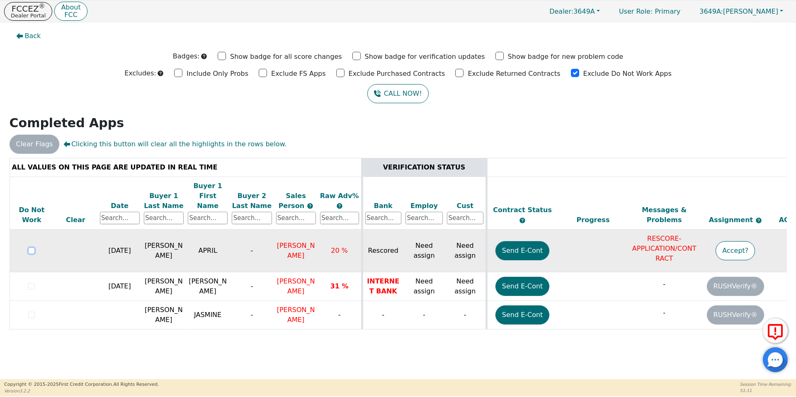
click at [29, 247] on input "checkbox" at bounding box center [31, 250] width 7 height 7
click at [31, 27] on div at bounding box center [397, 27] width 783 height 0
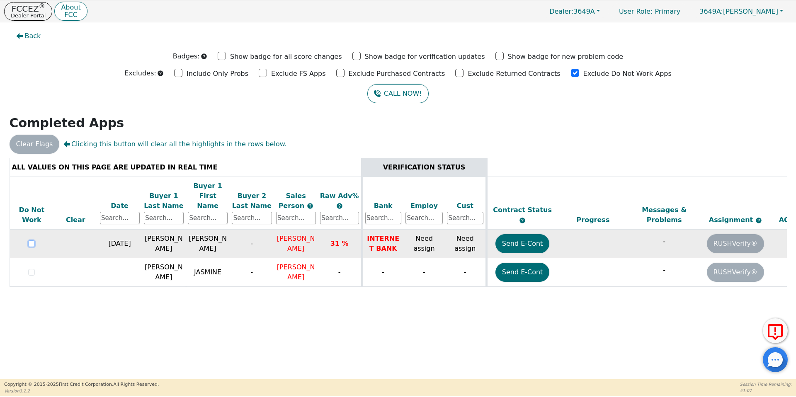
click at [32, 240] on input "checkbox" at bounding box center [31, 243] width 7 height 7
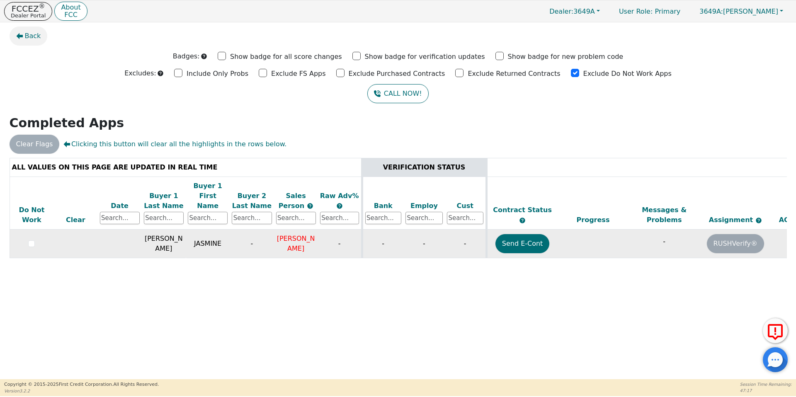
click at [32, 30] on button "Back" at bounding box center [29, 36] width 38 height 19
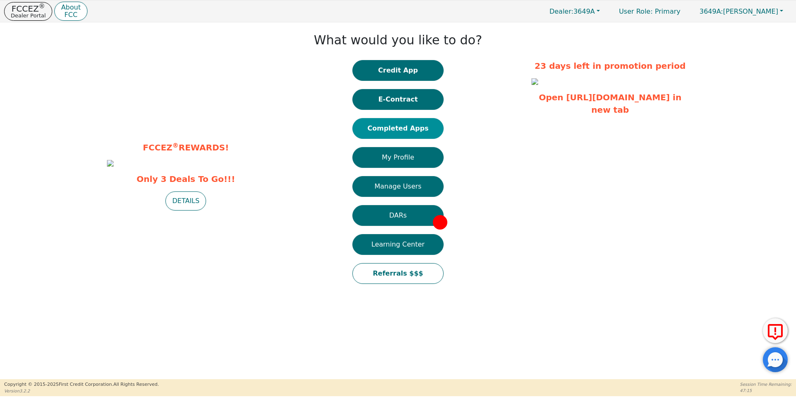
click at [400, 131] on button "Completed Apps" at bounding box center [397, 128] width 91 height 21
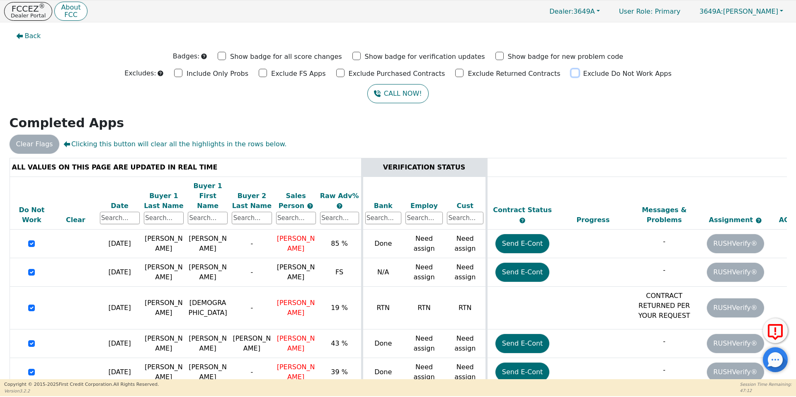
click at [571, 73] on input "Exclude Do Not Work Apps" at bounding box center [575, 73] width 8 height 8
click at [571, 75] on input "Exclude Do Not Work Apps" at bounding box center [575, 73] width 8 height 8
checkbox input "true"
